Goal: Task Accomplishment & Management: Manage account settings

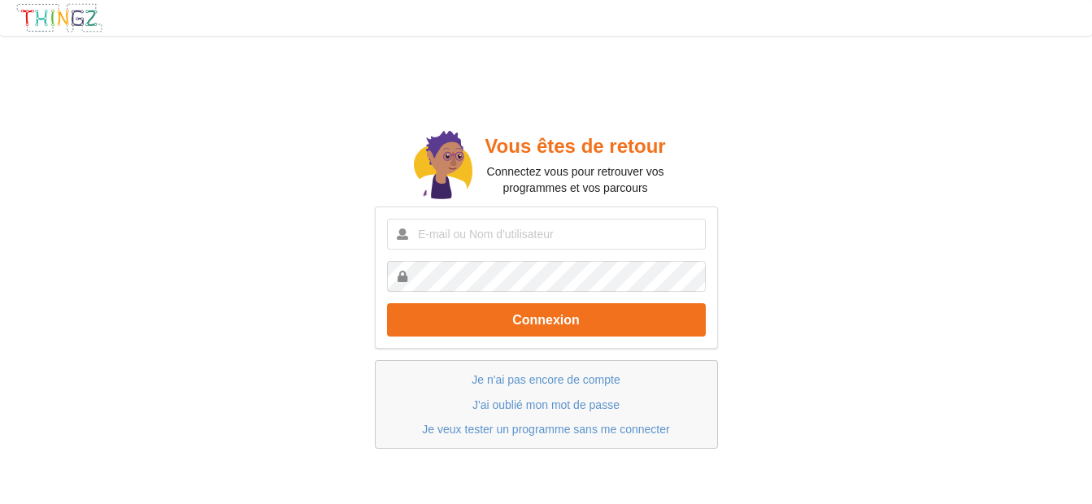
click at [82, 13] on img at bounding box center [59, 17] width 88 height 31
click at [100, 22] on img at bounding box center [59, 17] width 88 height 31
